Goal: Information Seeking & Learning: Check status

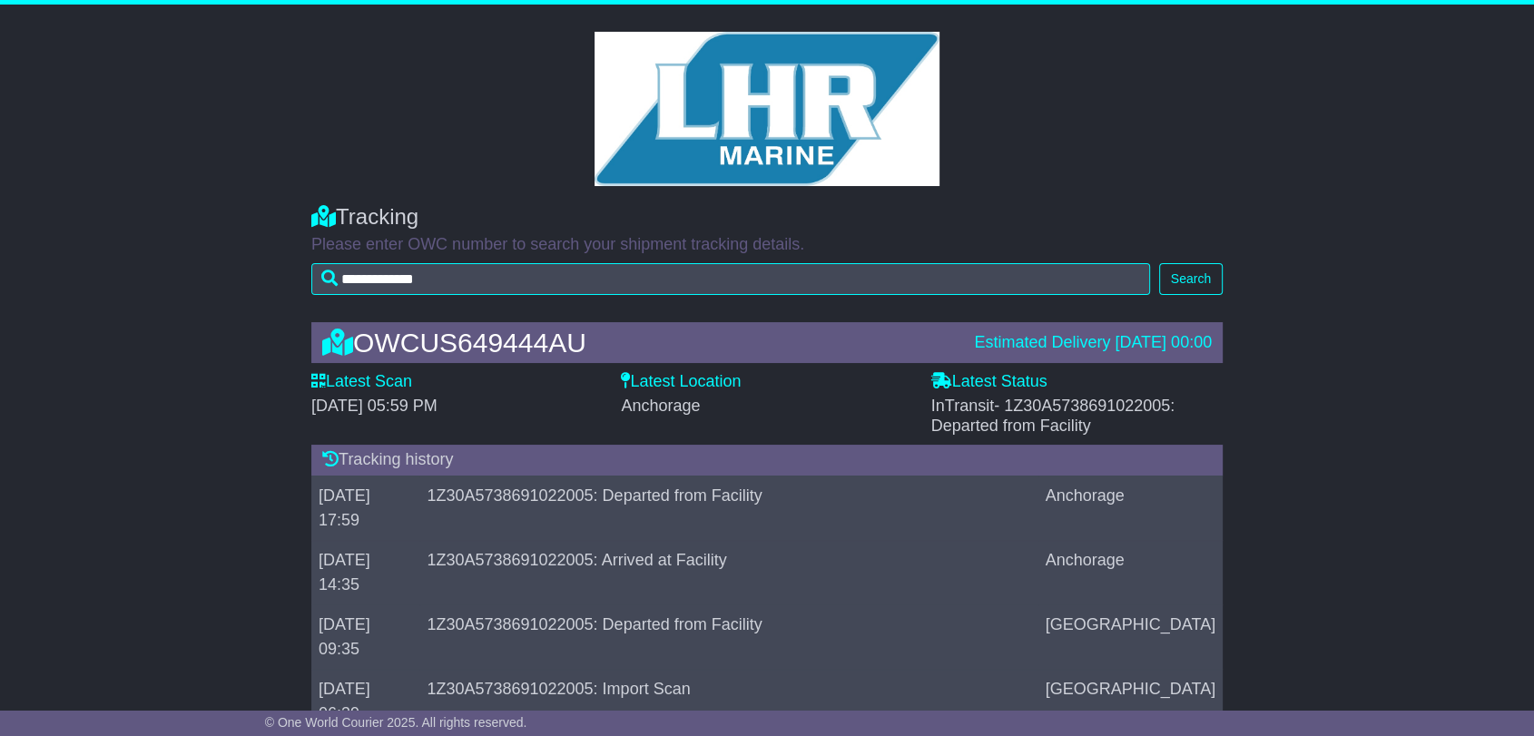
click at [1084, 397] on span "- 1Z30A5738691022005: Departed from Facility" at bounding box center [1053, 416] width 244 height 38
click at [1084, 394] on div "Latest Status - InTransit - 1Z30A5738691022005: Departed from Facility" at bounding box center [1076, 404] width 291 height 64
click at [1084, 401] on span "- 1Z30A5738691022005: Departed from Facility" at bounding box center [1053, 416] width 244 height 38
click at [1084, 400] on span "- 1Z30A5738691022005: Departed from Facility" at bounding box center [1053, 416] width 244 height 38
copy span "1Z30A5738691022005"
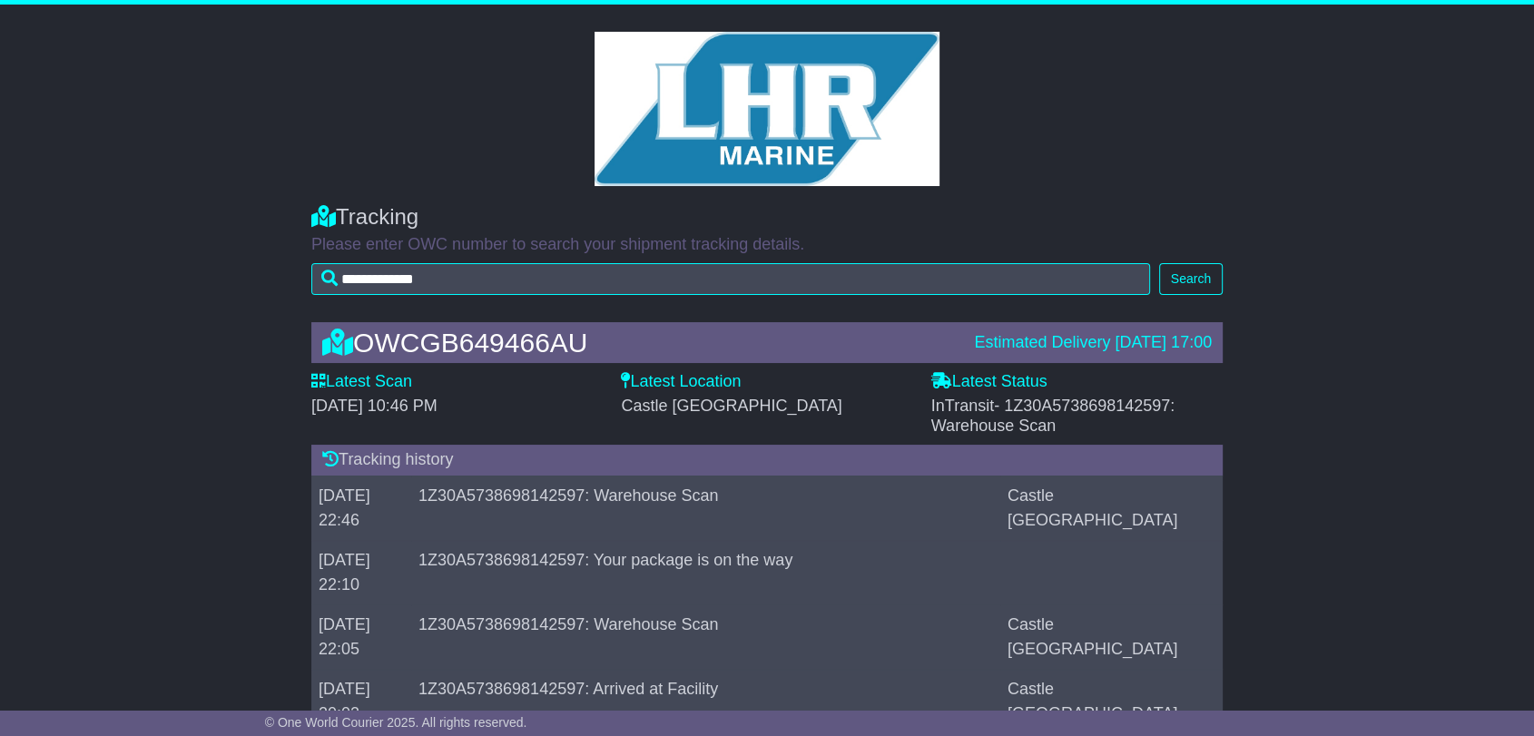
click at [1101, 398] on span "- 1Z30A5738698142597: Warehouse Scan" at bounding box center [1053, 416] width 244 height 38
copy span "1Z30A5738698142597"
